Goal: Task Accomplishment & Management: Use online tool/utility

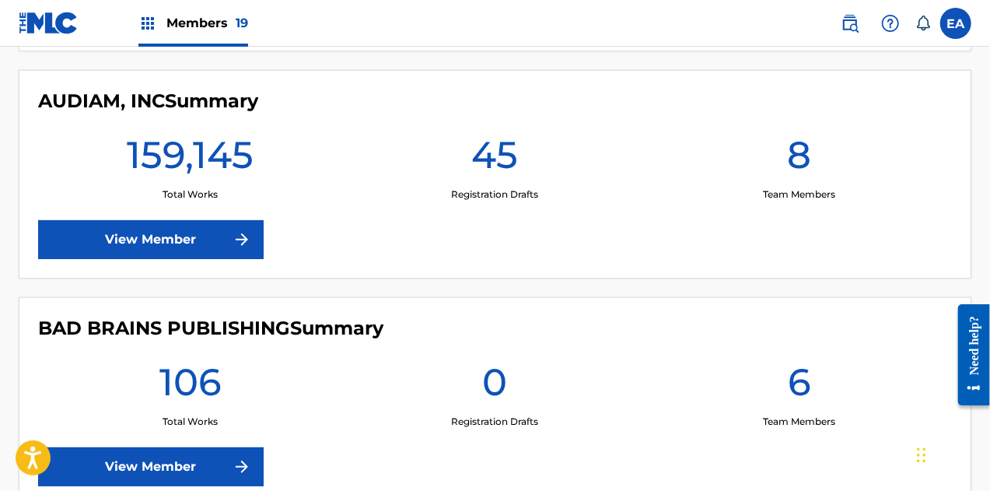
scroll to position [636, 0]
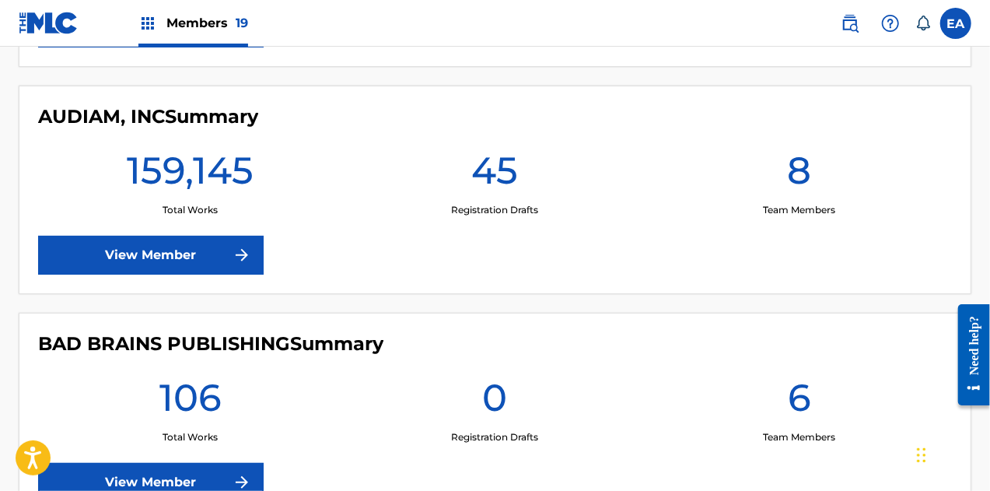
click at [216, 247] on link "View Member" at bounding box center [151, 255] width 226 height 39
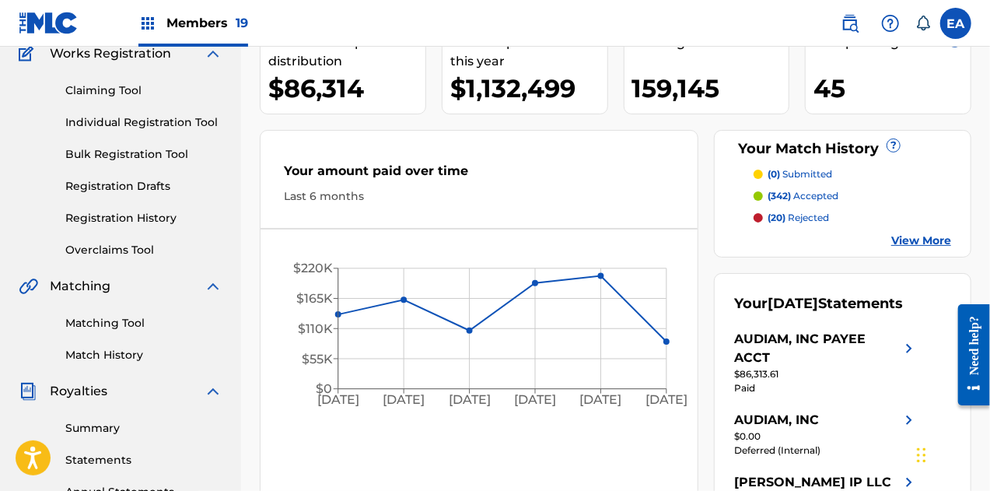
scroll to position [135, 0]
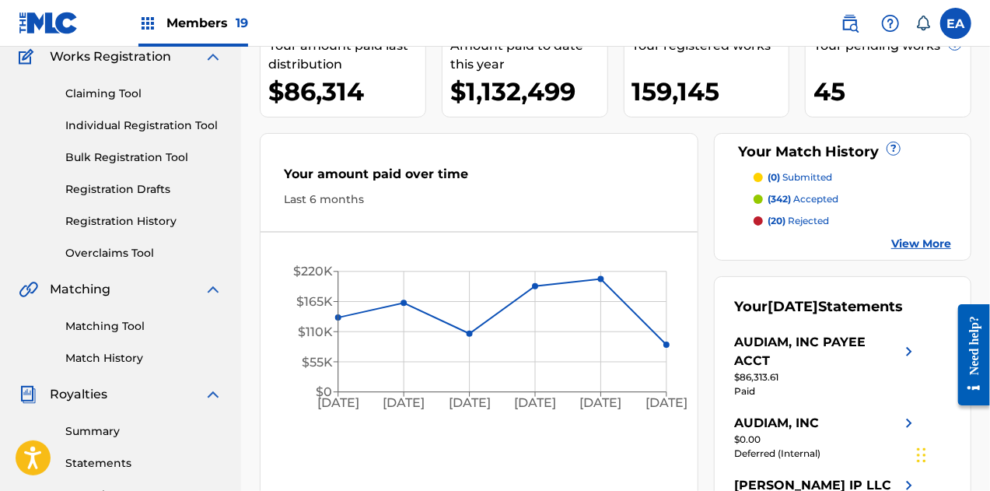
click at [142, 254] on link "Overclaims Tool" at bounding box center [143, 253] width 157 height 16
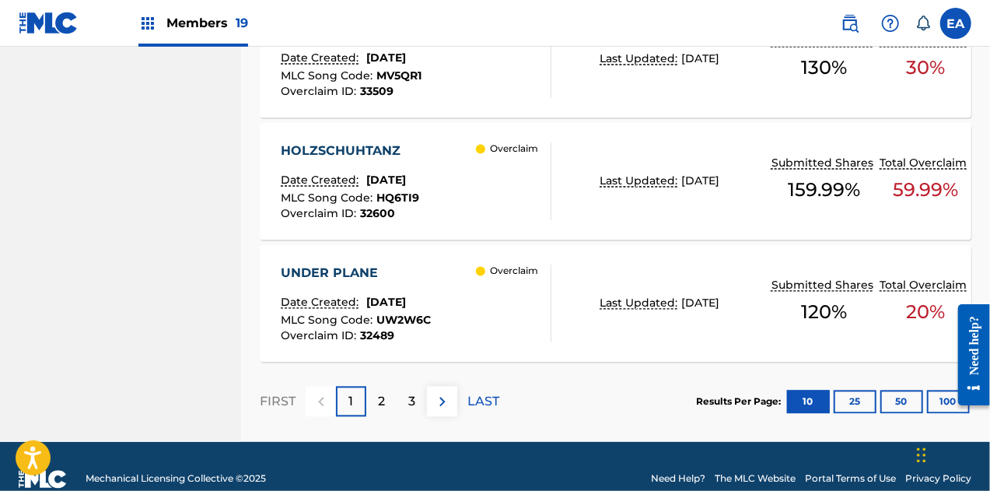
scroll to position [1494, 0]
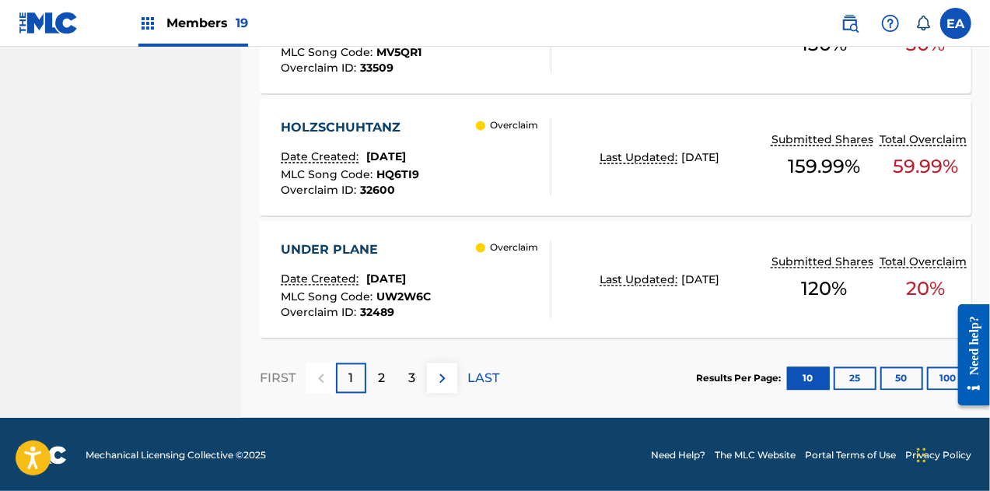
click at [378, 380] on p "2" at bounding box center [381, 378] width 7 height 19
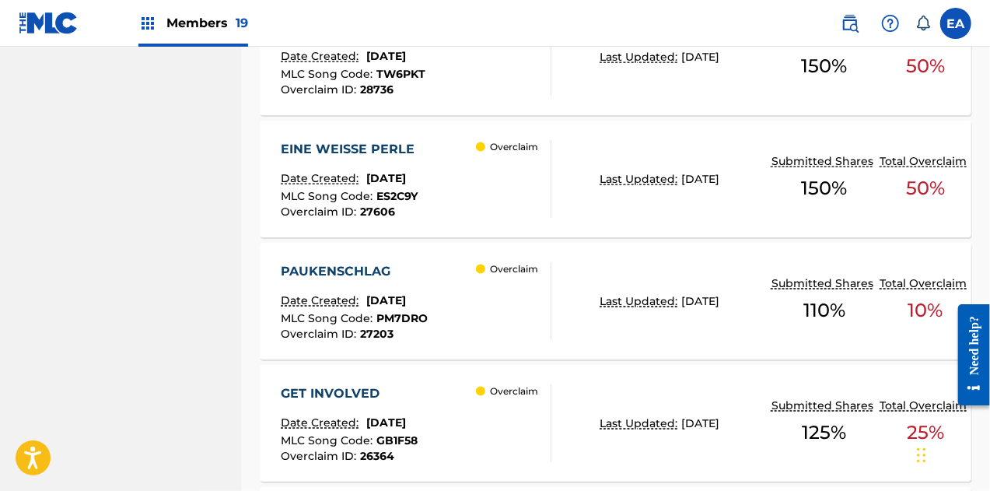
scroll to position [985, 0]
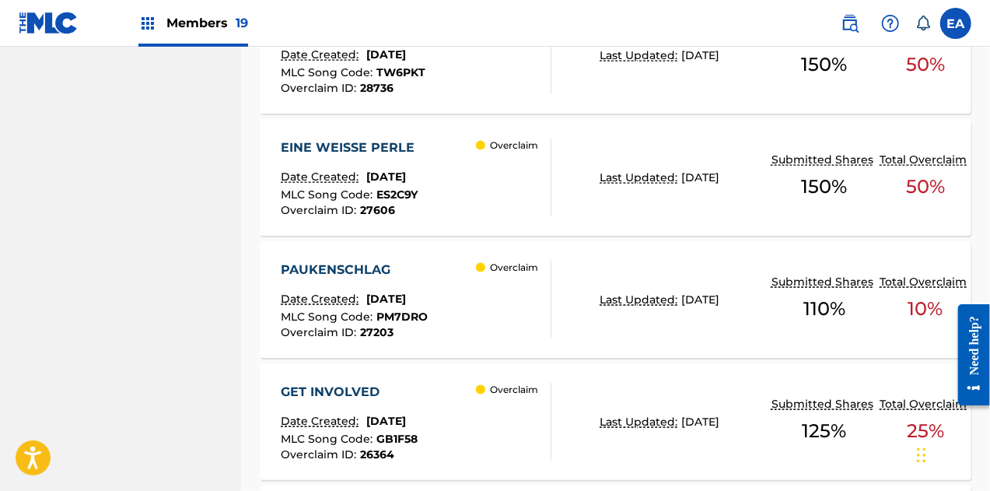
drag, startPoint x: 523, startPoint y: 292, endPoint x: 453, endPoint y: 296, distance: 70.1
click at [453, 296] on div "PAUKENSCHLAG Date Created: [DATE] MLC Song Code : PM7DRO Overclaim ID : 27203 O…" at bounding box center [416, 299] width 271 height 78
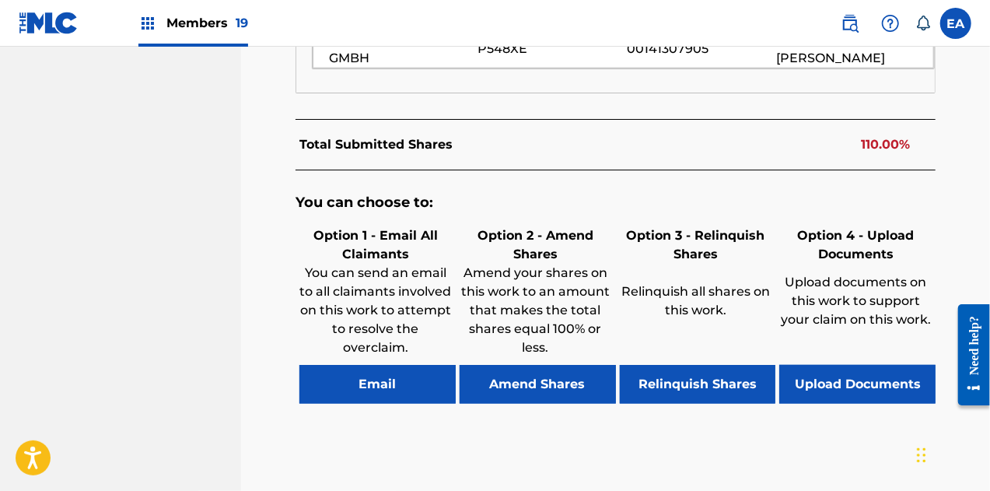
scroll to position [1054, 0]
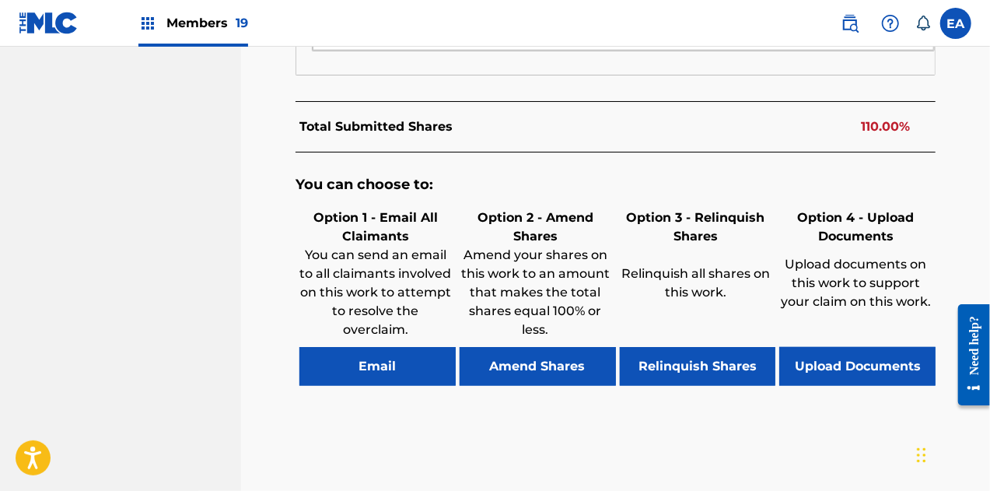
click at [874, 347] on button "Upload Documents" at bounding box center [857, 366] width 156 height 39
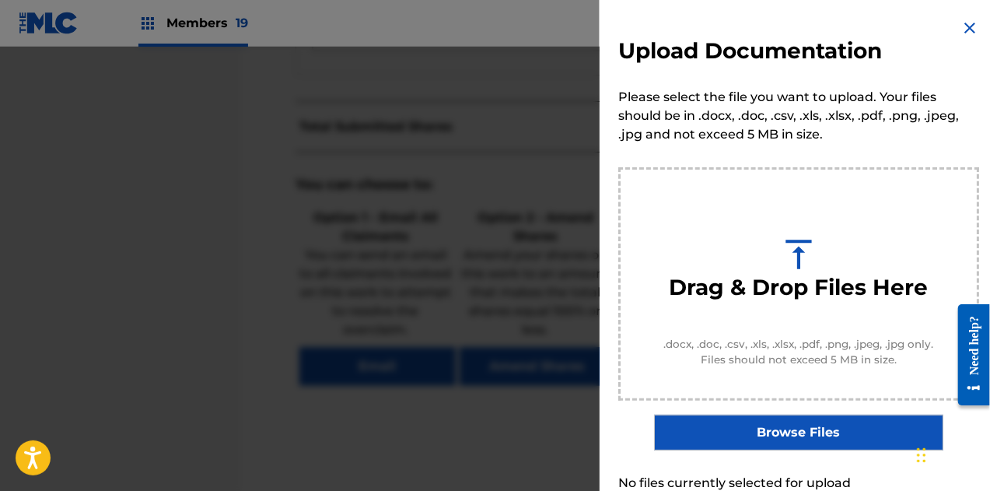
click at [756, 418] on label "Browse Files" at bounding box center [798, 432] width 288 height 36
click at [0, 0] on input "Browse Files" at bounding box center [0, 0] width 0 height 0
click at [966, 19] on img at bounding box center [969, 28] width 19 height 19
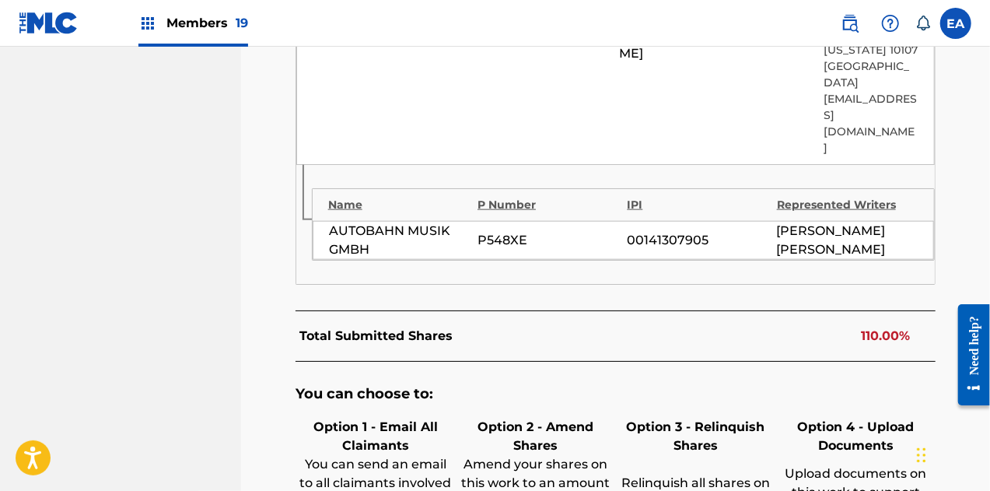
scroll to position [844, 0]
click at [815, 204] on form "Name P Number IPI Represented Writers Collection Share Contact Details [PERSON_…" at bounding box center [615, 66] width 641 height 459
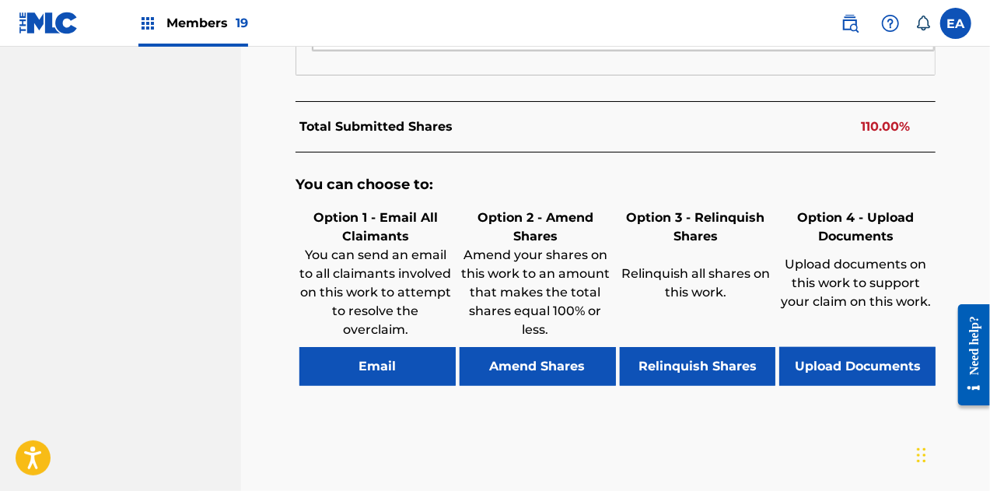
click at [832, 347] on button "Upload Documents" at bounding box center [857, 366] width 156 height 39
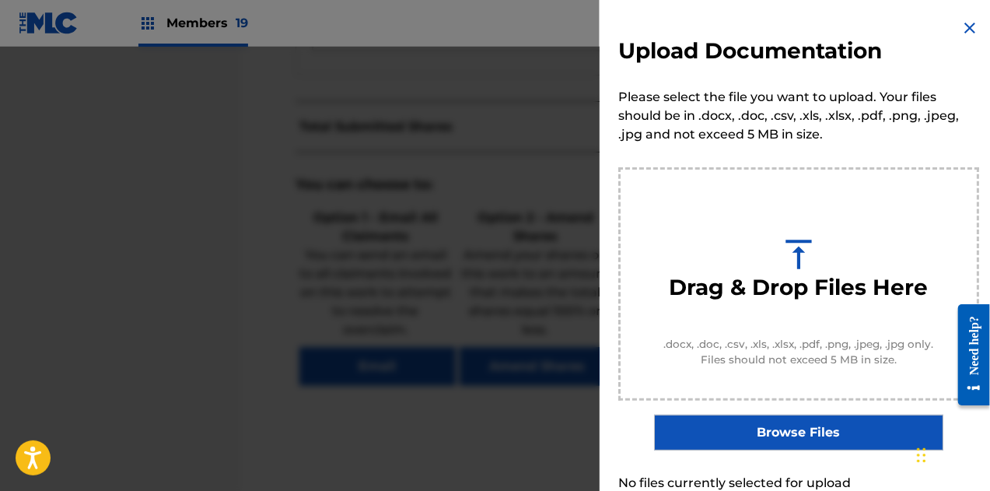
click at [776, 436] on label "Browse Files" at bounding box center [798, 432] width 288 height 36
click at [0, 0] on input "Browse Files" at bounding box center [0, 0] width 0 height 0
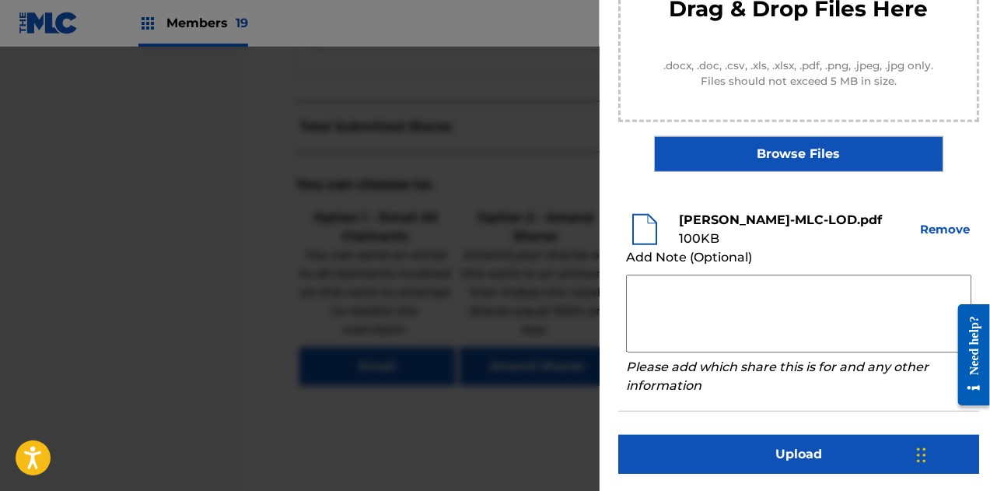
click at [773, 428] on div "Upload Documentation Please select the file you want to upload. Your files shou…" at bounding box center [799, 107] width 398 height 771
click at [771, 445] on button "Upload" at bounding box center [798, 454] width 361 height 39
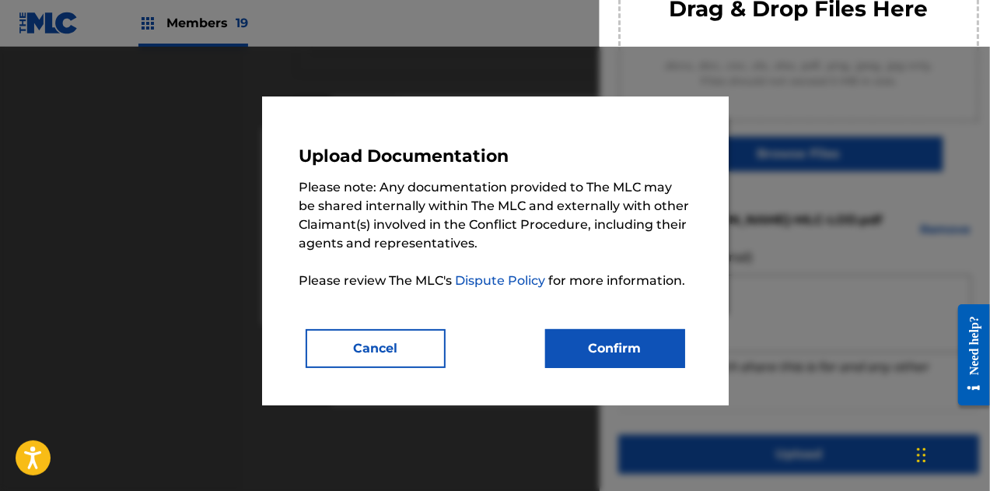
click at [616, 338] on button "Confirm" at bounding box center [615, 348] width 140 height 39
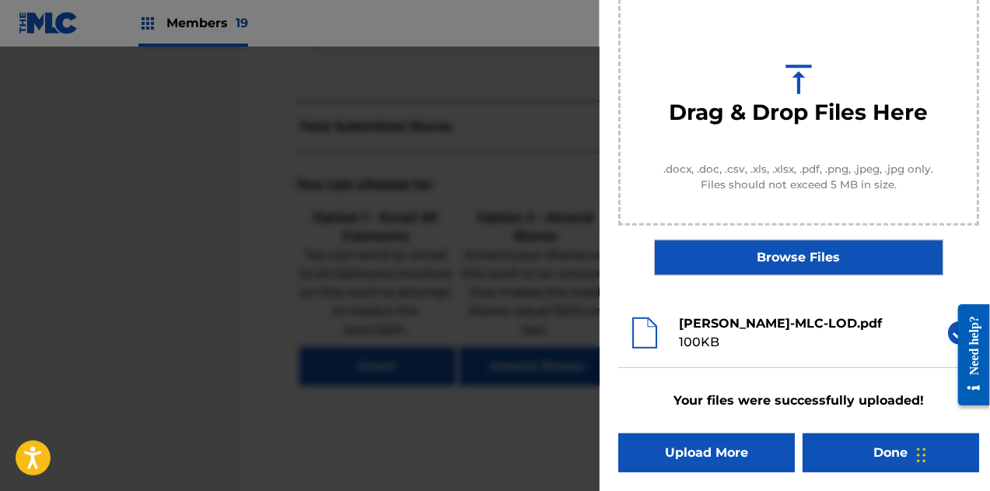
scroll to position [174, 0]
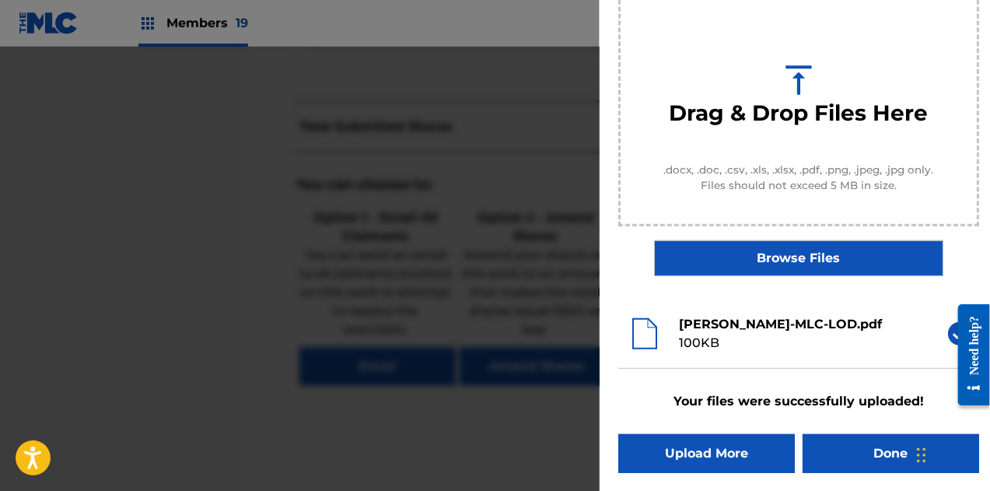
click at [499, 217] on div at bounding box center [495, 292] width 990 height 491
click at [837, 456] on button "Done" at bounding box center [890, 453] width 177 height 39
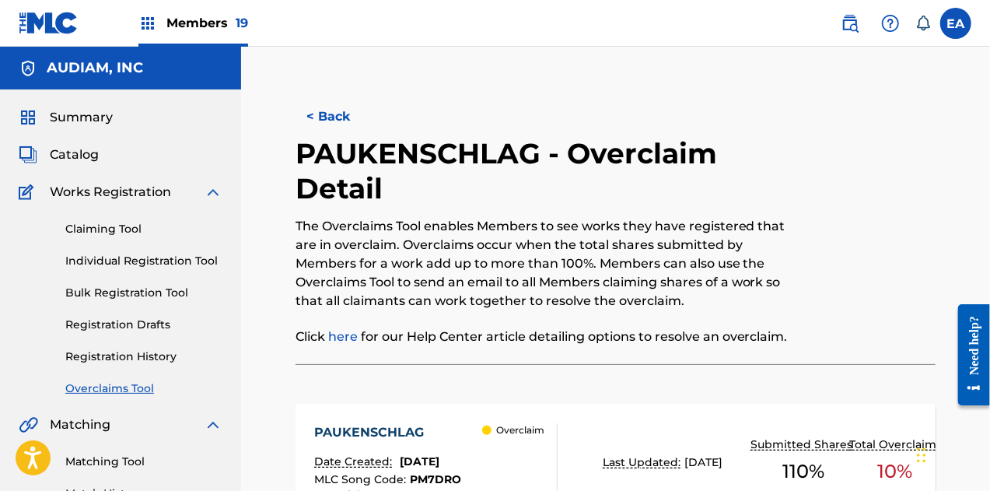
click at [337, 113] on button "< Back" at bounding box center [341, 116] width 93 height 39
click at [344, 103] on button "< Back" at bounding box center [341, 116] width 93 height 39
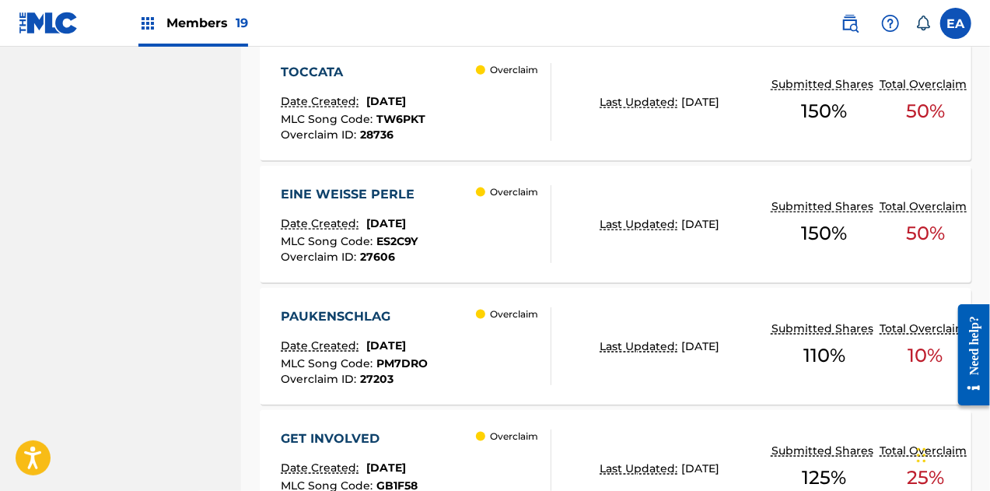
scroll to position [937, 0]
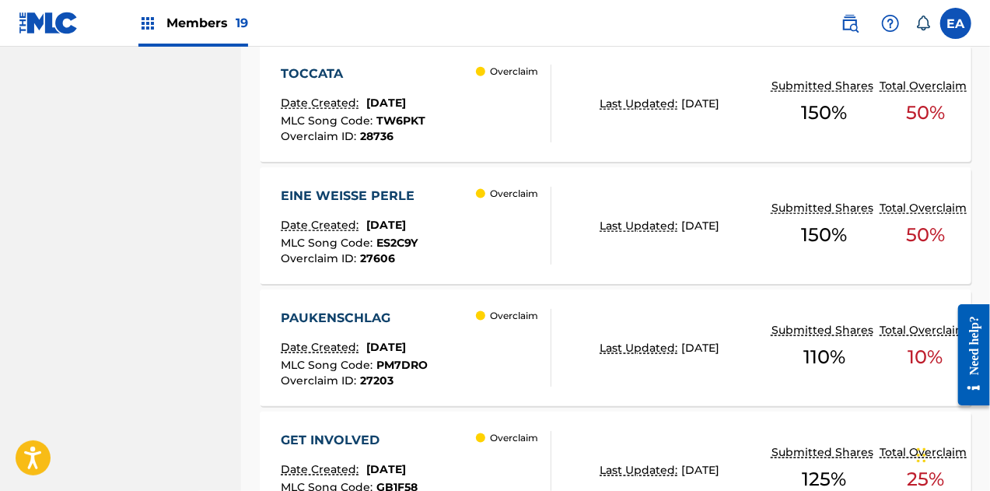
click at [400, 206] on div "EINE WEISSE PERLE Date Created: [DATE] MLC Song Code : ES2C9Y Overclaim ID : 27…" at bounding box center [352, 226] width 142 height 78
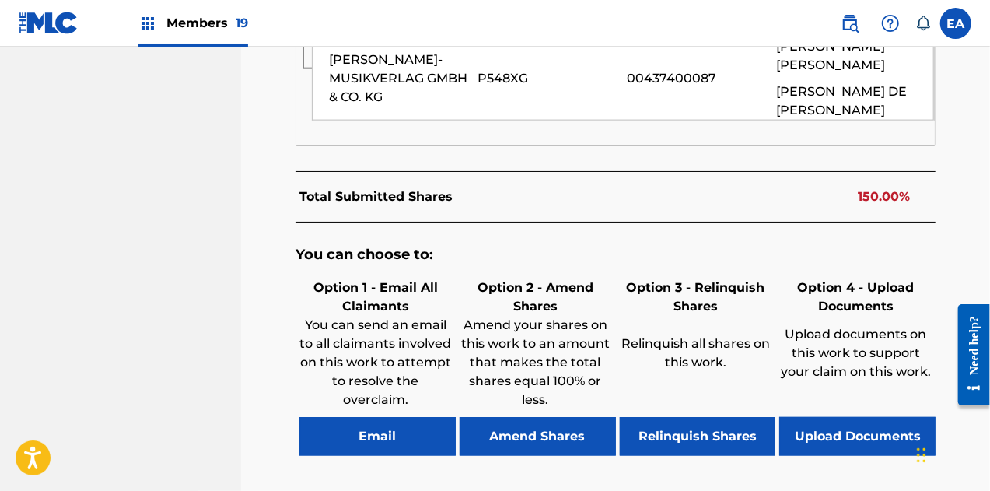
scroll to position [1048, 0]
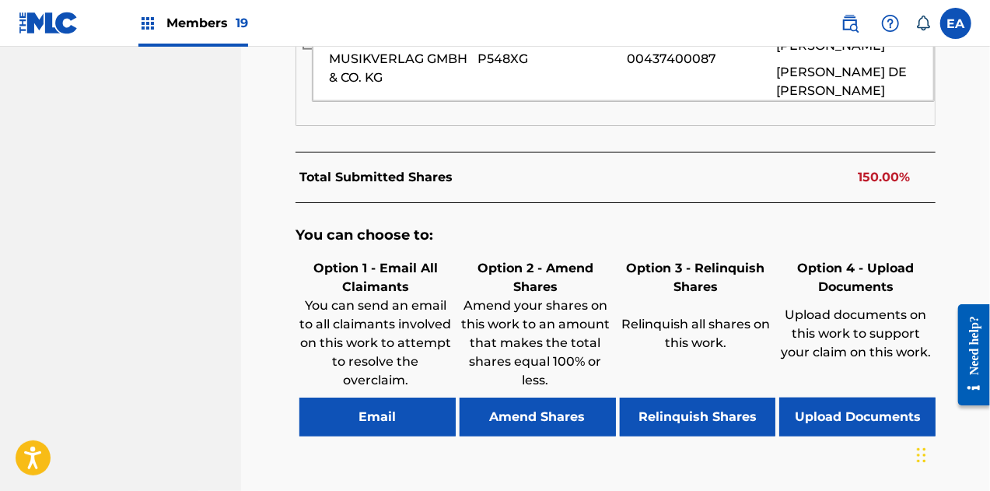
click at [828, 397] on button "Upload Documents" at bounding box center [857, 416] width 156 height 39
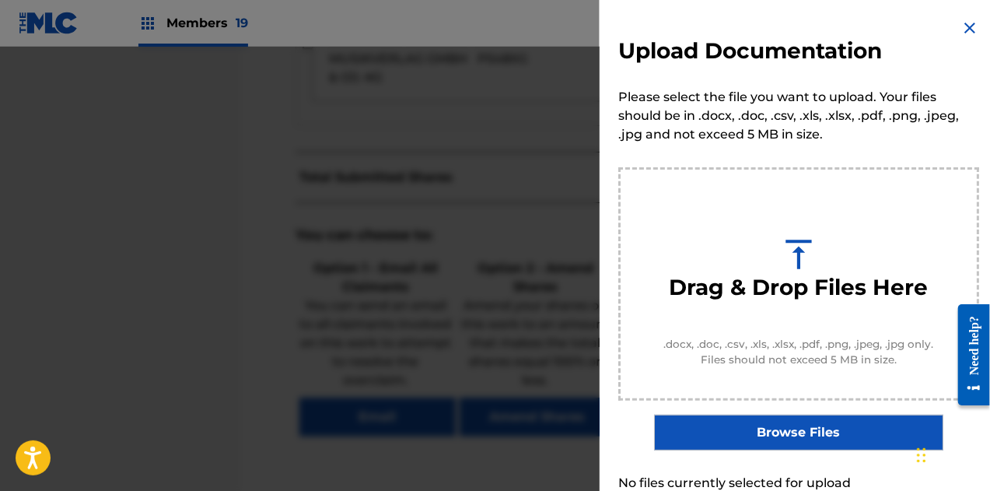
click at [964, 33] on img at bounding box center [969, 28] width 19 height 19
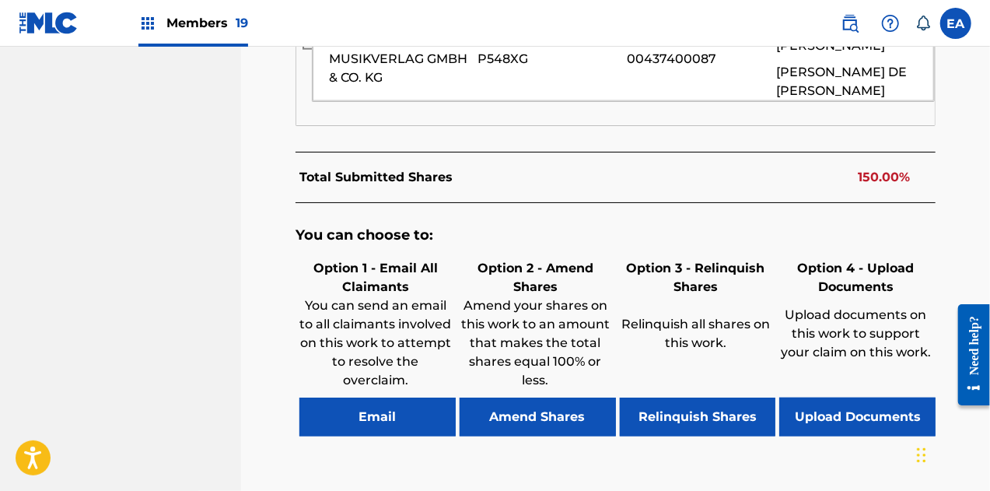
scroll to position [1099, 0]
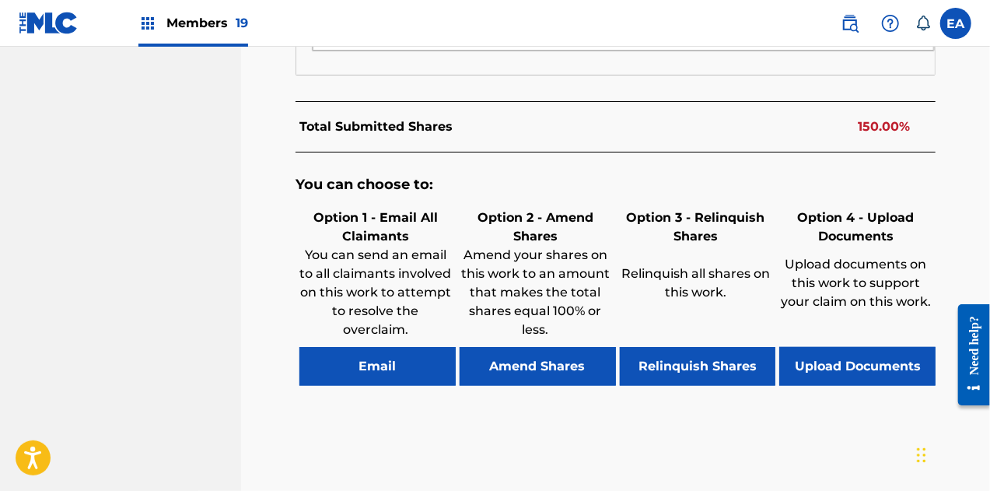
click at [851, 347] on button "Upload Documents" at bounding box center [857, 366] width 156 height 39
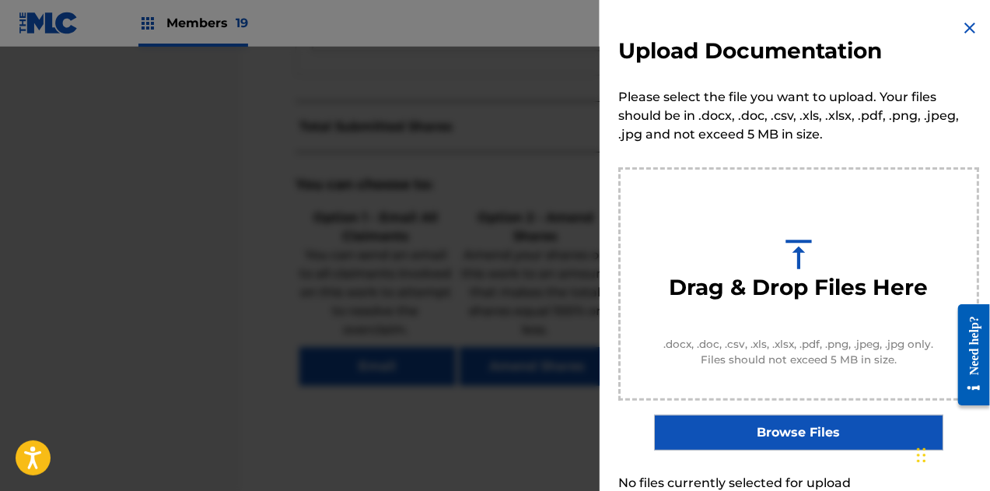
click at [773, 444] on label "Browse Files" at bounding box center [798, 432] width 288 height 36
click at [0, 0] on input "Browse Files" at bounding box center [0, 0] width 0 height 0
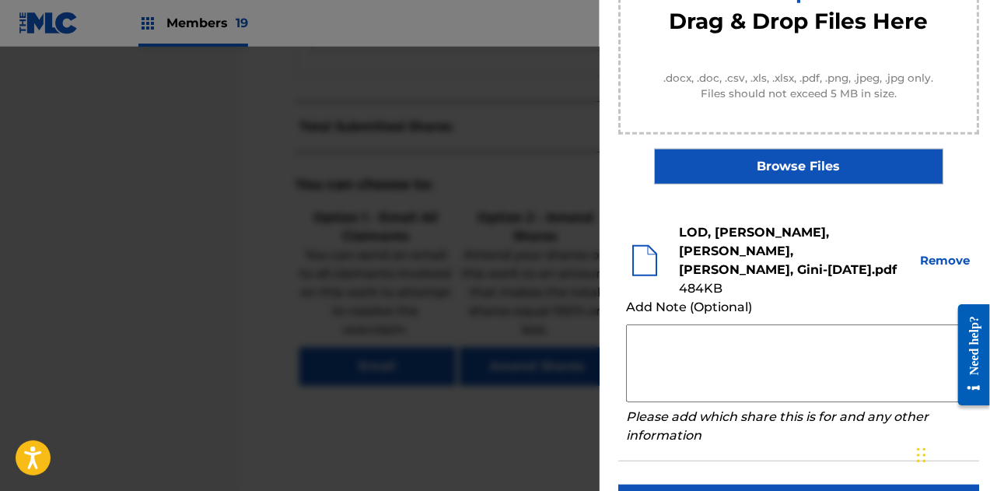
scroll to position [297, 0]
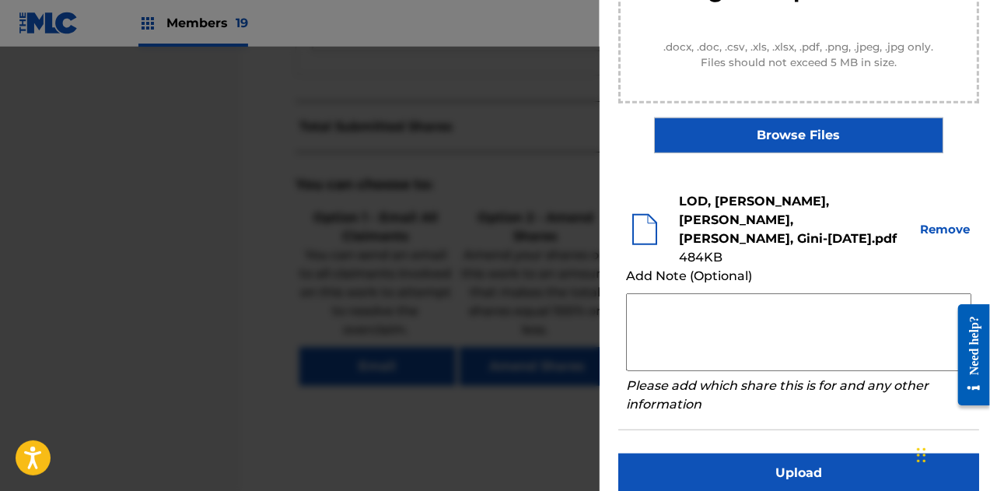
click at [844, 456] on button "Upload" at bounding box center [798, 472] width 361 height 39
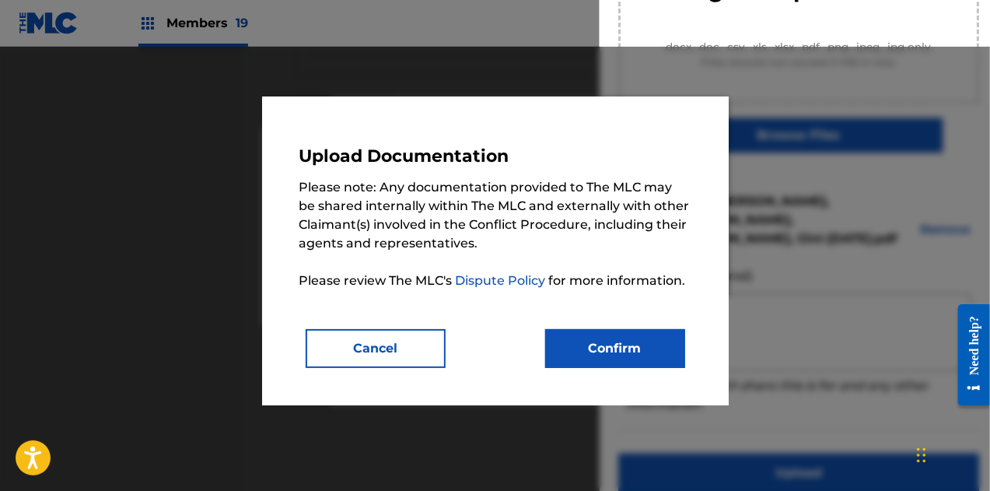
click at [635, 349] on button "Confirm" at bounding box center [615, 348] width 140 height 39
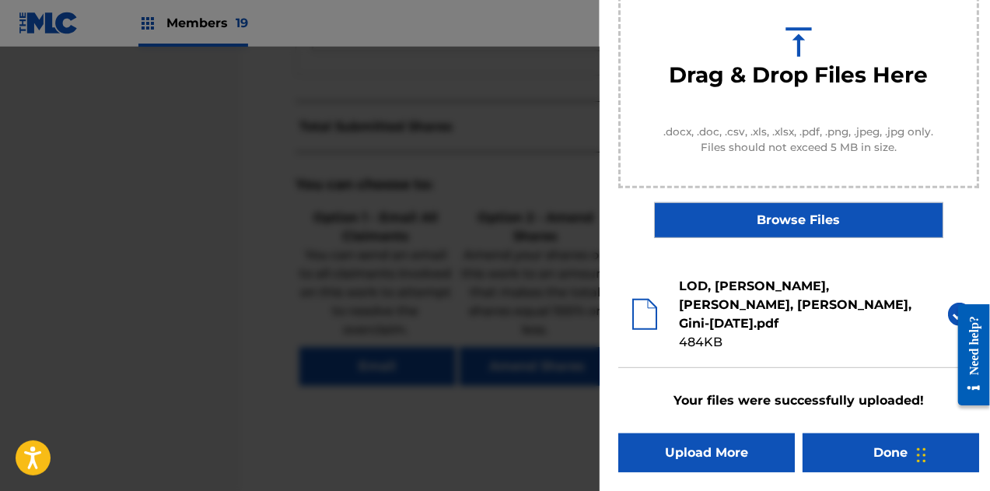
scroll to position [193, 0]
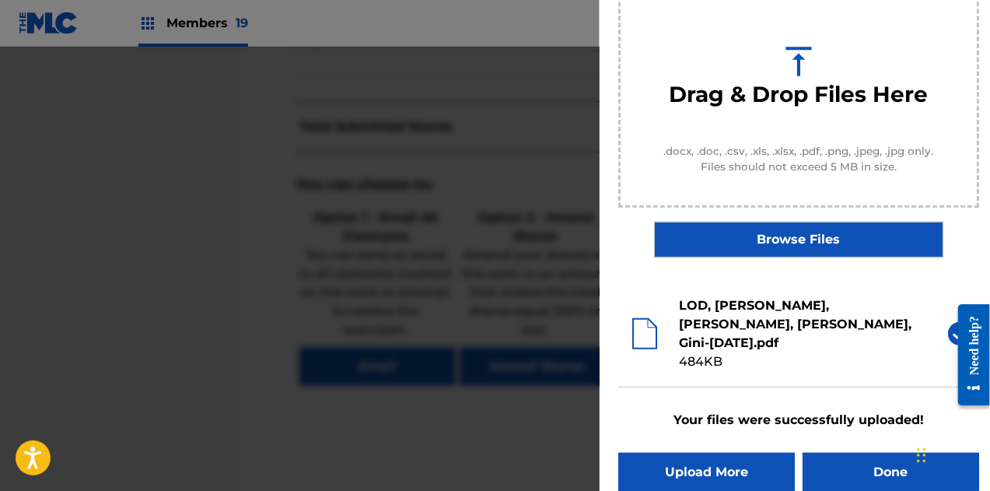
click at [846, 453] on button "Done" at bounding box center [890, 472] width 177 height 39
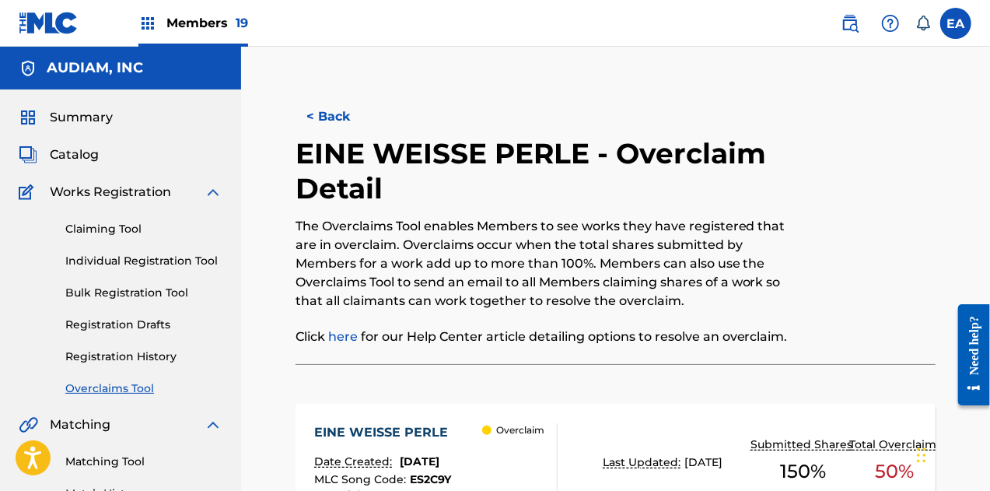
click at [344, 117] on button "< Back" at bounding box center [341, 116] width 93 height 39
click at [344, 107] on button "< Back" at bounding box center [341, 116] width 93 height 39
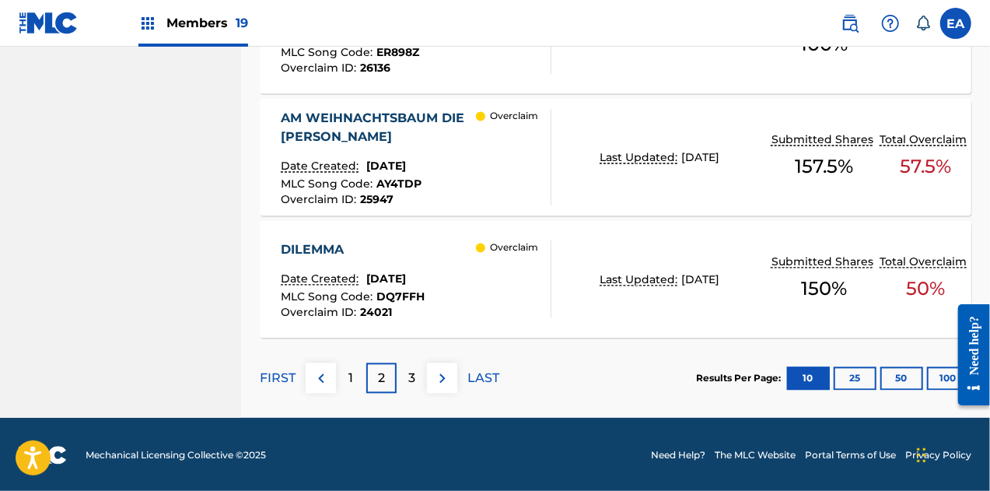
click at [349, 377] on p "1" at bounding box center [351, 378] width 5 height 19
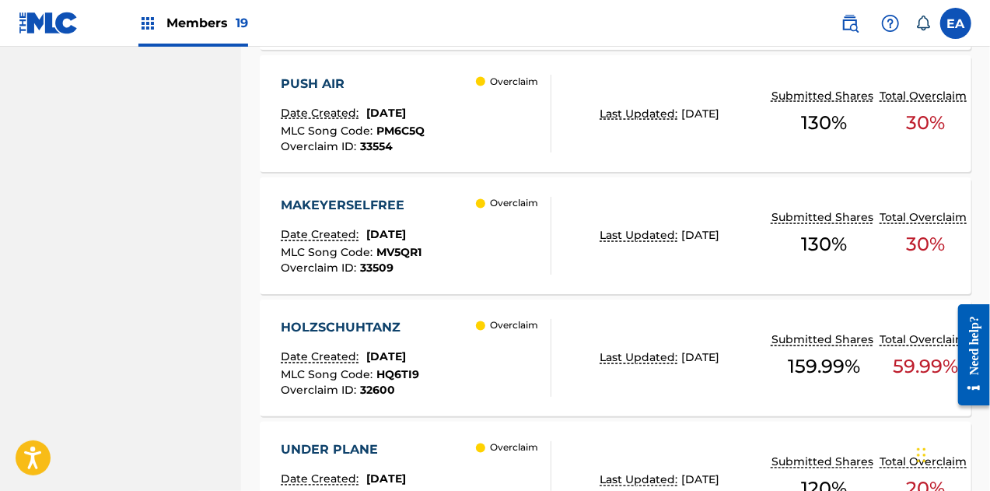
scroll to position [1494, 0]
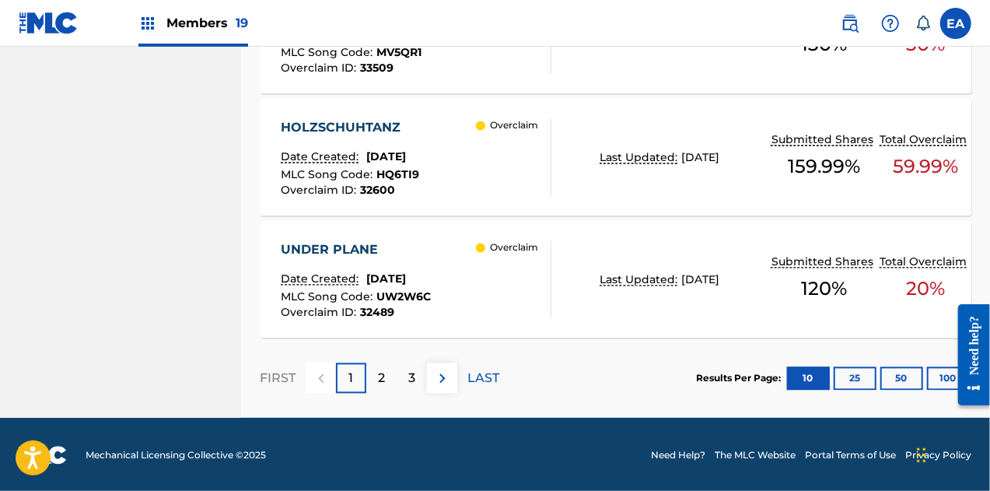
click at [429, 262] on div "UNDER PLANE Date Created: [DATE] MLC Song Code : UW2W6C Overclaim ID : 32489" at bounding box center [356, 279] width 150 height 78
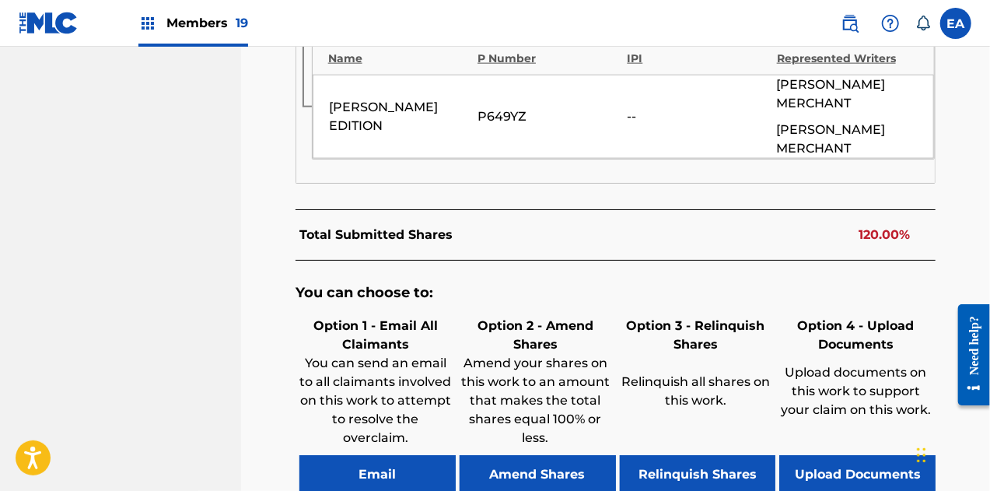
scroll to position [1009, 0]
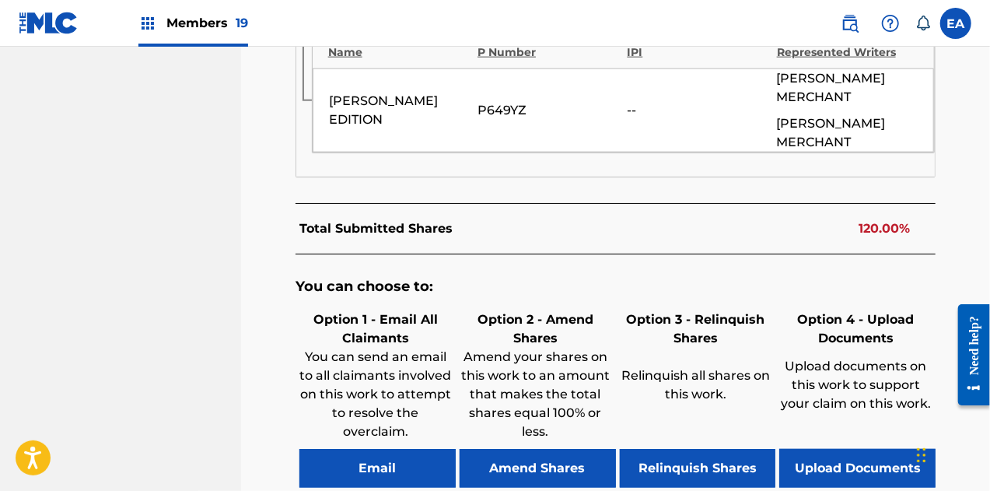
click at [879, 449] on button "Upload Documents" at bounding box center [857, 468] width 156 height 39
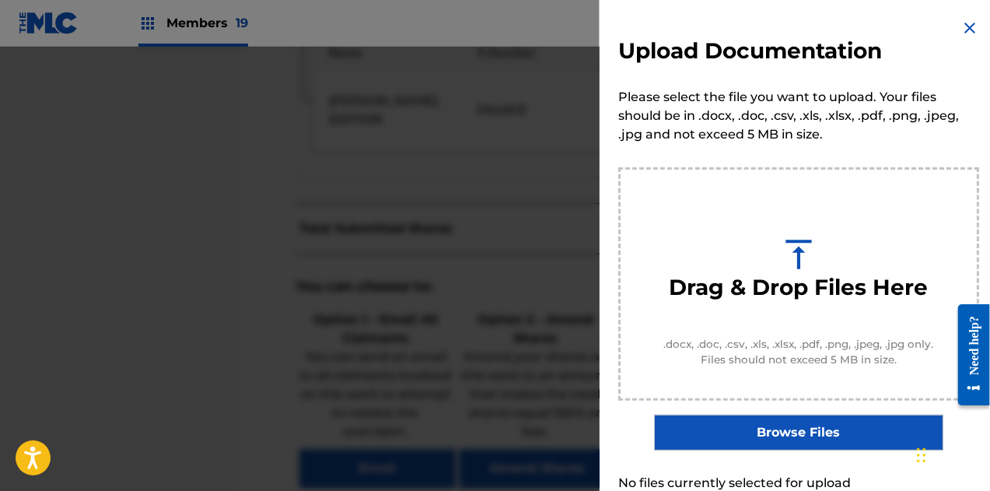
click at [783, 416] on label "Browse Files" at bounding box center [798, 432] width 288 height 36
click at [0, 0] on input "Browse Files" at bounding box center [0, 0] width 0 height 0
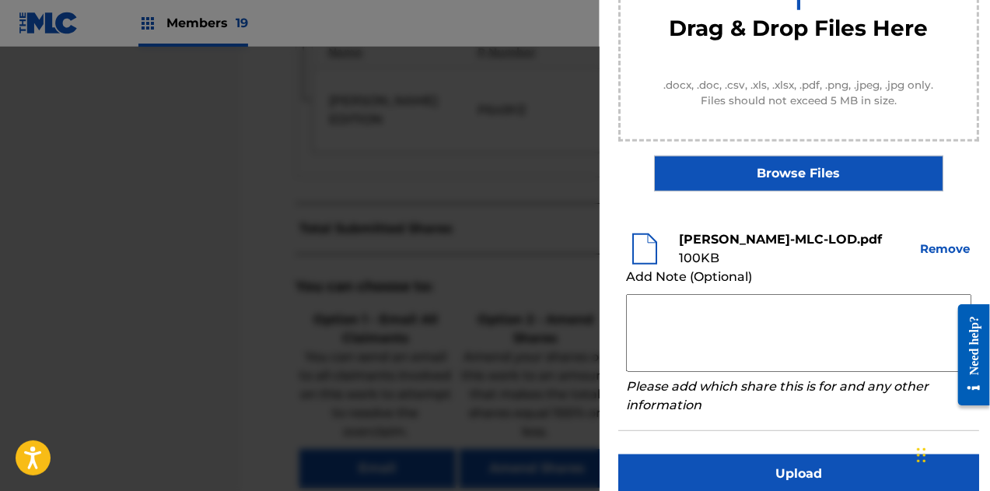
scroll to position [260, 0]
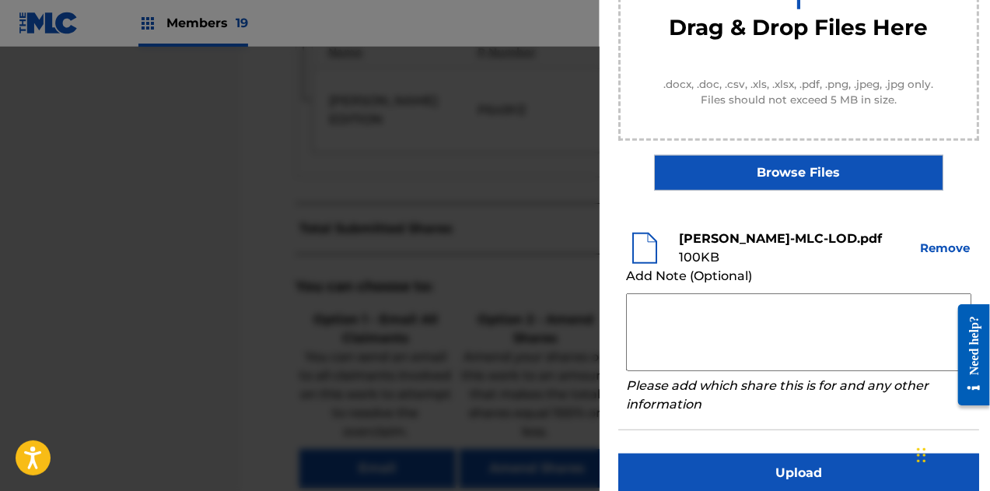
click at [816, 461] on button "Upload" at bounding box center [798, 472] width 361 height 39
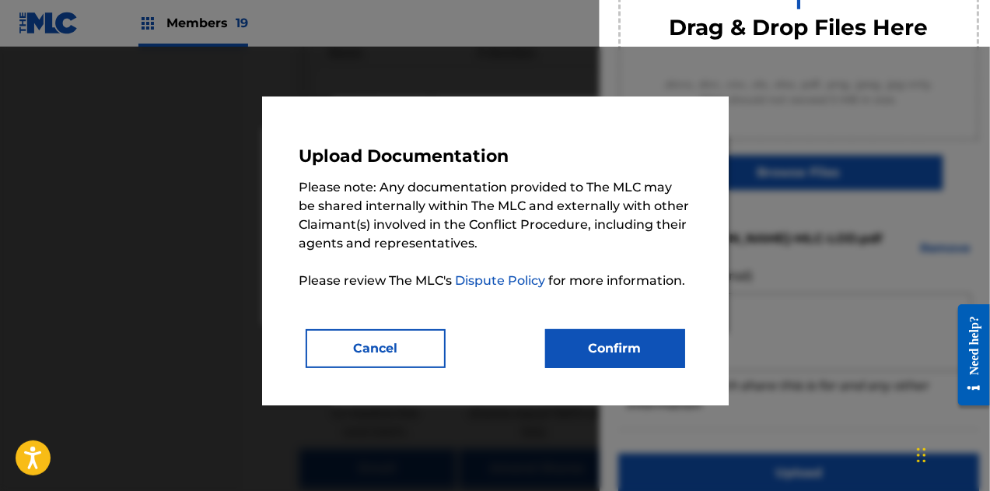
click at [634, 366] on button "Confirm" at bounding box center [615, 348] width 140 height 39
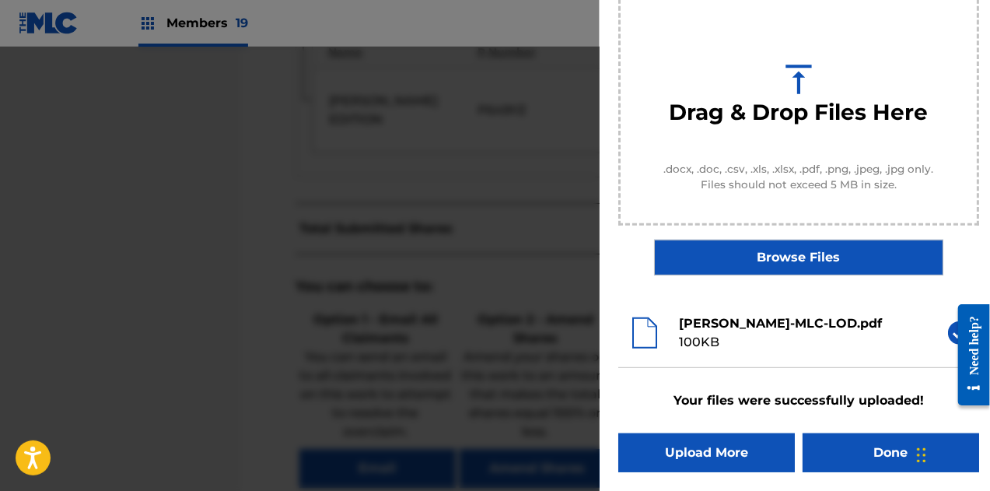
scroll to position [174, 0]
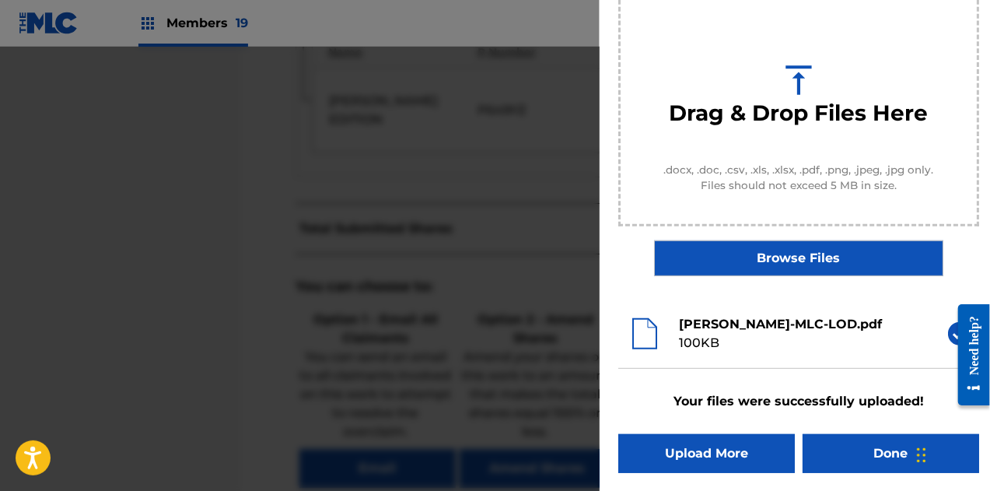
click at [880, 452] on button "Done" at bounding box center [890, 453] width 177 height 39
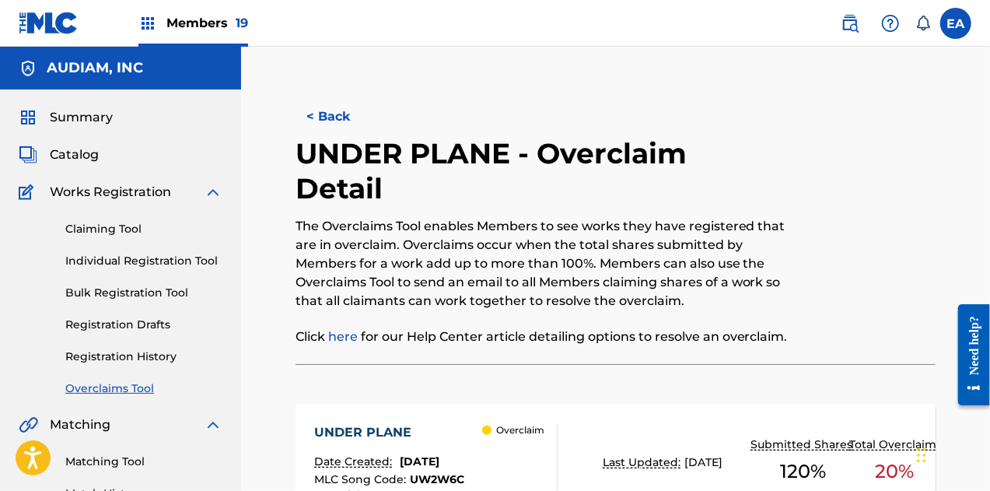
click at [330, 122] on button "< Back" at bounding box center [341, 116] width 93 height 39
click at [337, 122] on button "< Back" at bounding box center [341, 116] width 93 height 39
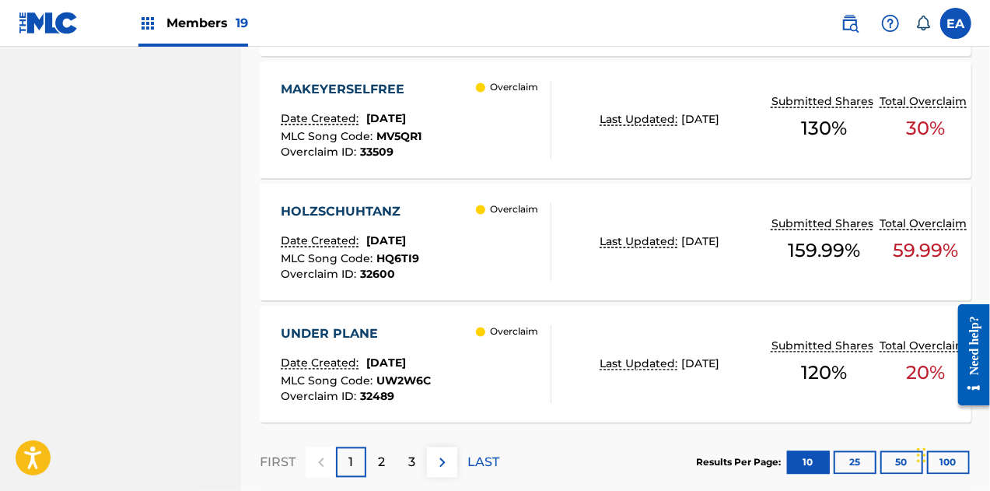
scroll to position [1408, 0]
click at [419, 229] on div "HOLZSCHUHTANZ Date Created: [DATE] MLC Song Code : HQ6TI9 Overclaim ID : 32600" at bounding box center [350, 243] width 138 height 78
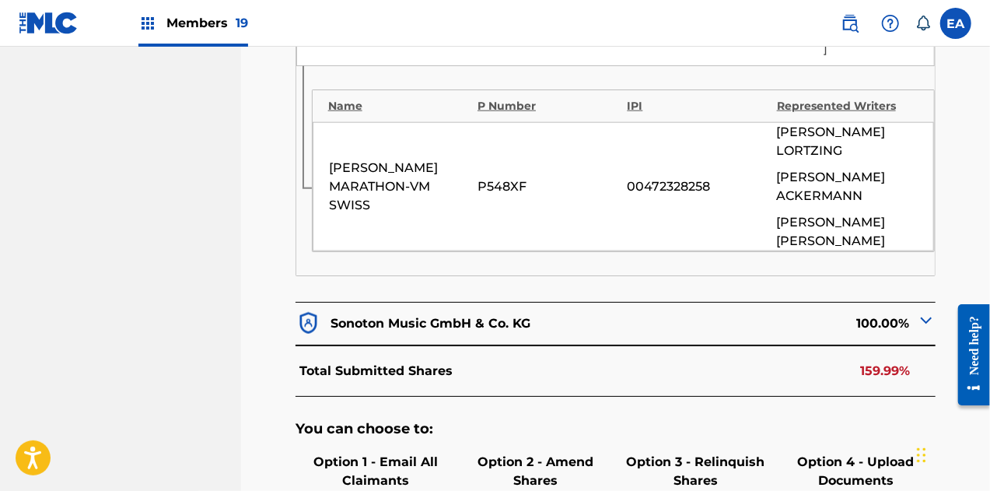
scroll to position [897, 0]
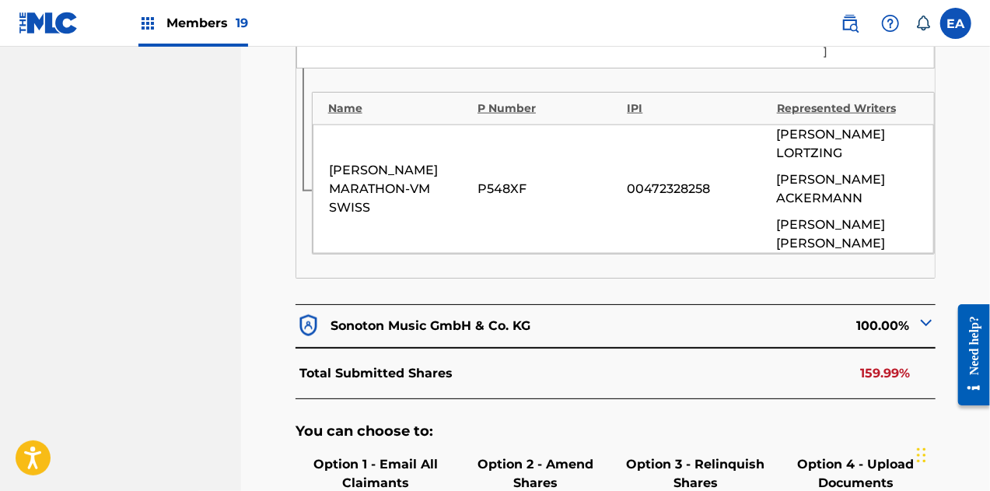
click at [561, 313] on div "Sonoton Music GmbH & Co. KG" at bounding box center [455, 326] width 320 height 26
click at [922, 313] on img at bounding box center [926, 322] width 19 height 19
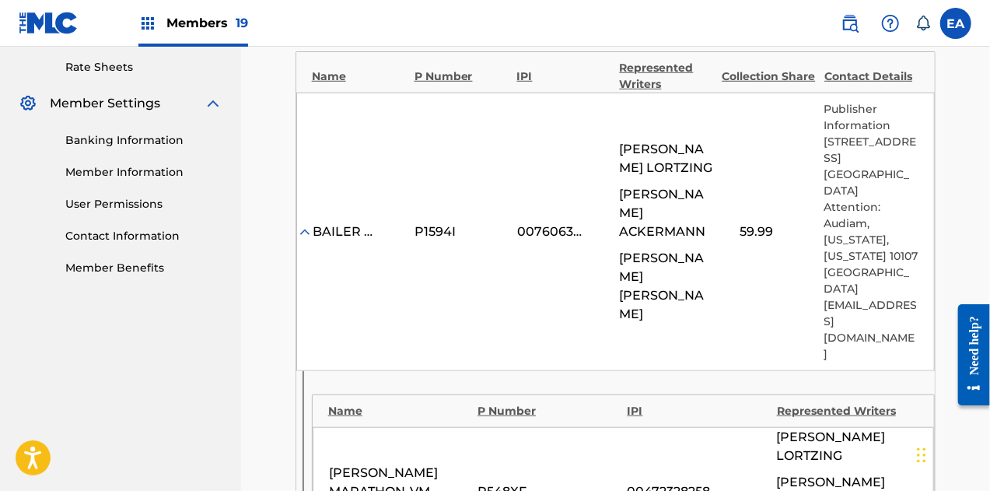
scroll to position [659, 0]
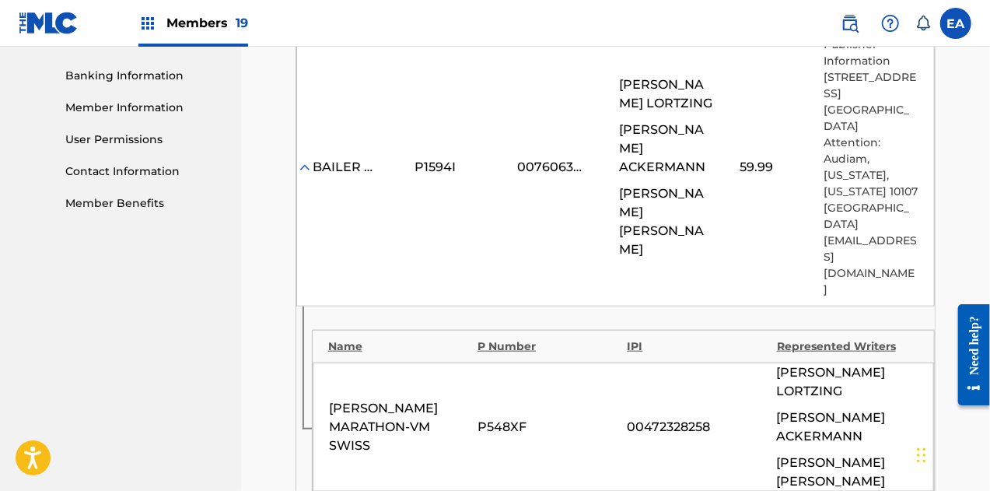
click at [918, 306] on div "Name P Number IPI Represented Writers [PERSON_NAME] MARATHON-VM SWISS P548XF 00…" at bounding box center [615, 410] width 639 height 209
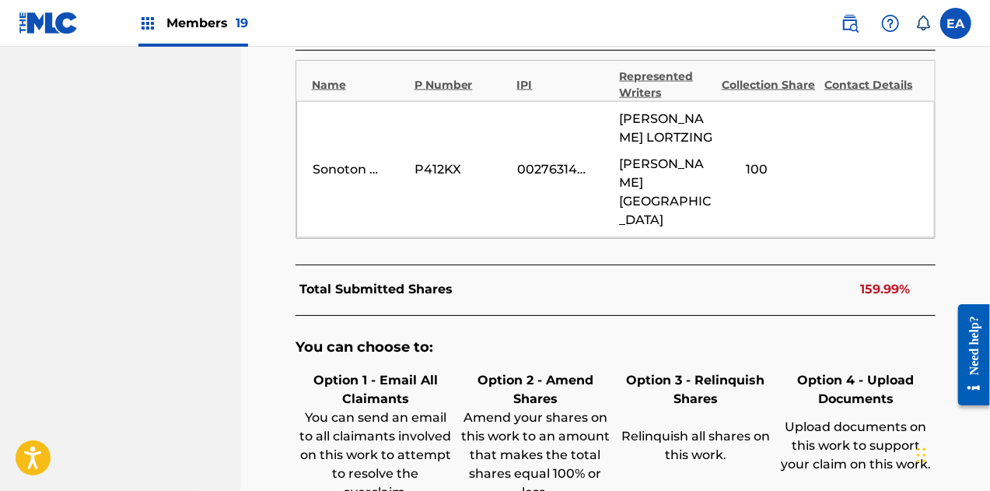
scroll to position [1357, 0]
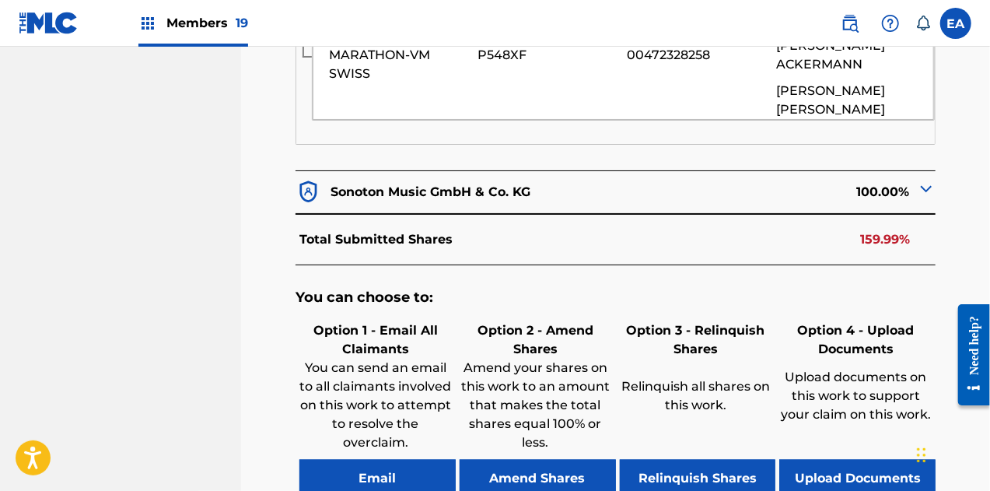
scroll to position [1144, 0]
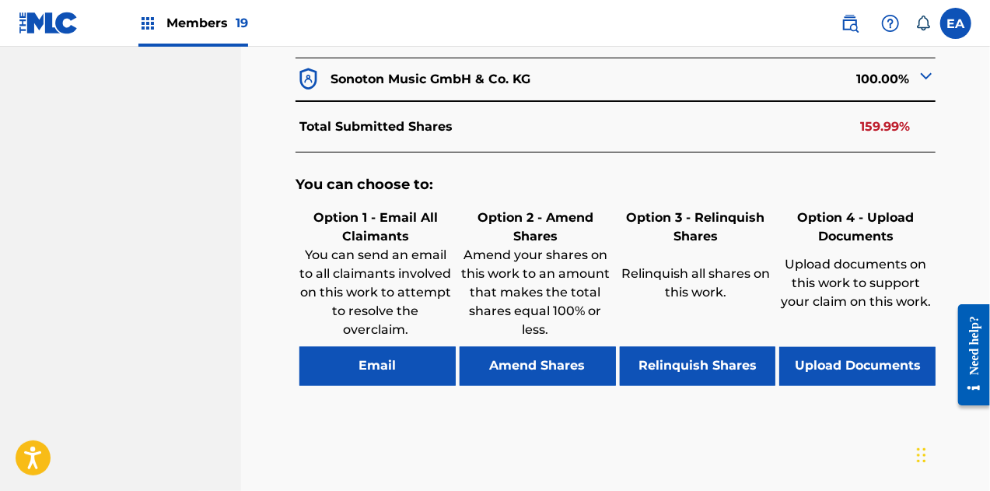
click at [858, 305] on div "You can choose to: Option 1 - Email All Claimants You can send an email to all …" at bounding box center [615, 288] width 641 height 273
click at [897, 347] on button "Upload Documents" at bounding box center [857, 366] width 156 height 39
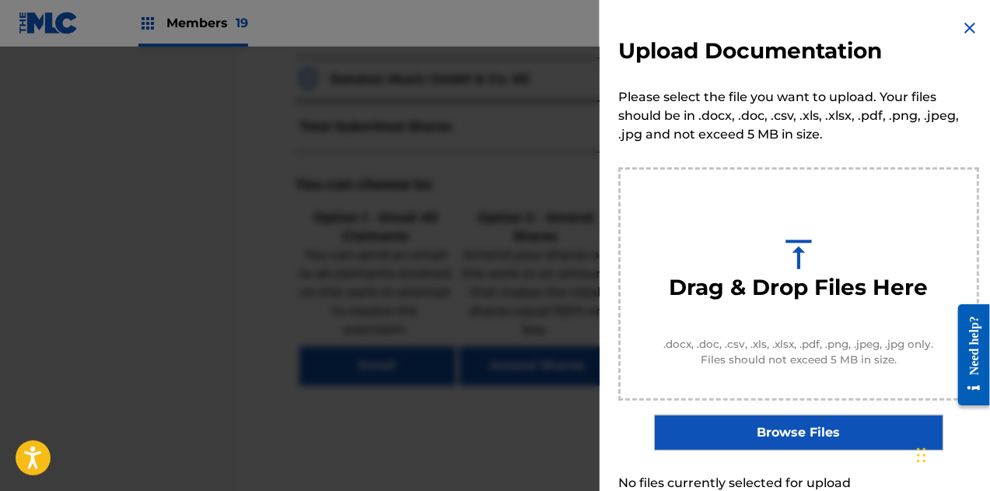
click at [757, 426] on label "Browse Files" at bounding box center [798, 432] width 288 height 36
click at [0, 0] on input "Browse Files" at bounding box center [0, 0] width 0 height 0
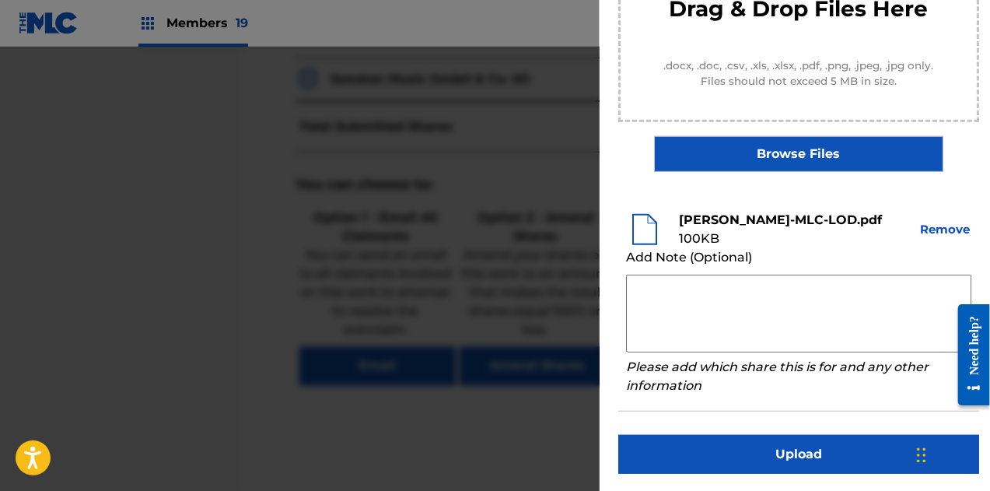
click at [811, 436] on button "Upload" at bounding box center [798, 454] width 361 height 39
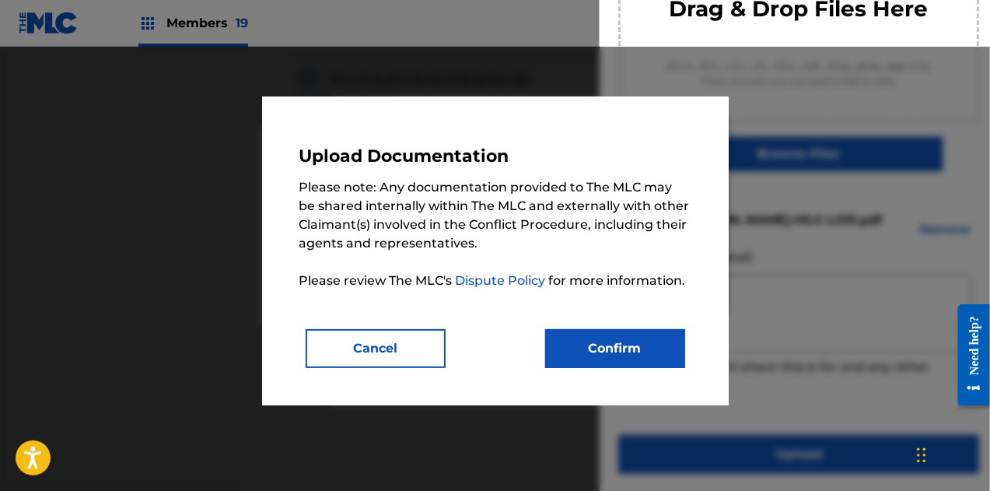
click at [635, 332] on button "Confirm" at bounding box center [615, 348] width 140 height 39
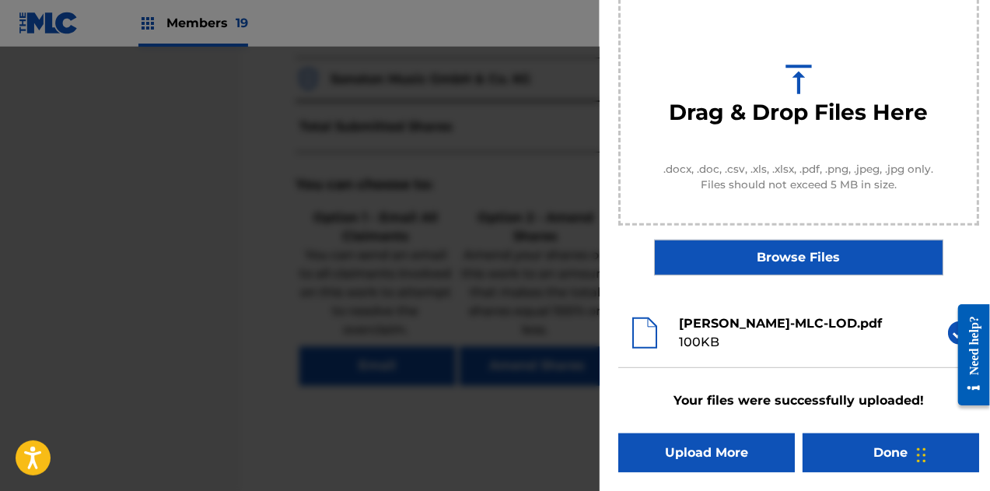
scroll to position [174, 0]
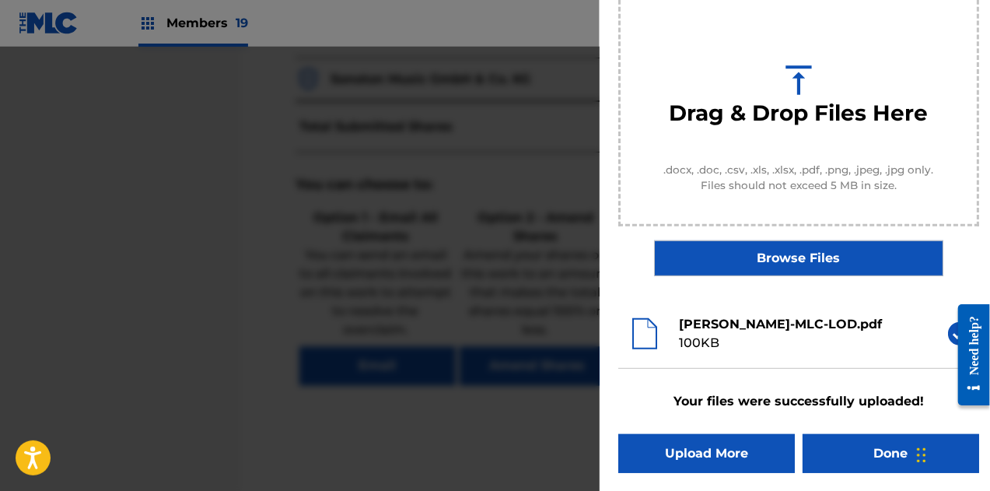
click at [875, 453] on button "Done" at bounding box center [890, 453] width 177 height 39
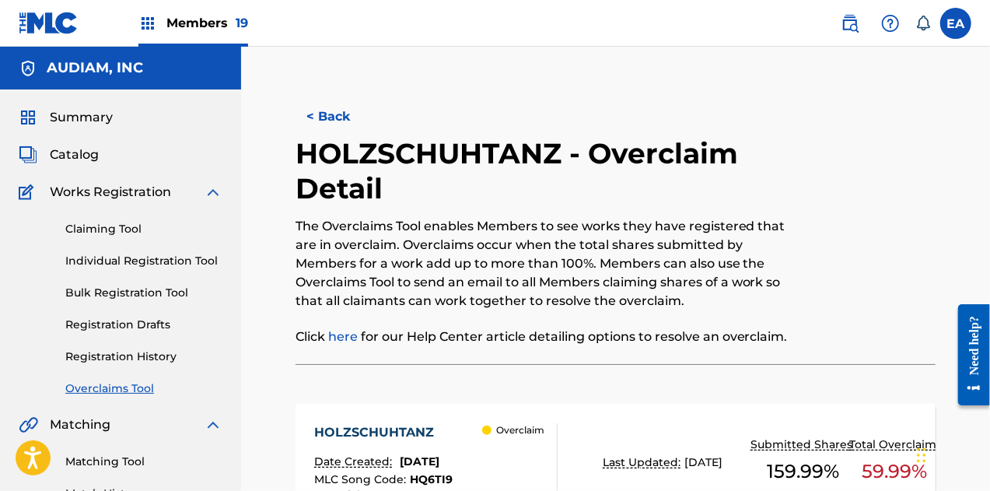
click at [351, 119] on button "< Back" at bounding box center [341, 116] width 93 height 39
